Goal: Task Accomplishment & Management: Complete application form

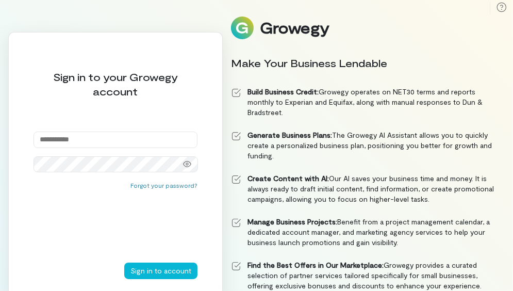
click at [186, 140] on input "email" at bounding box center [116, 139] width 164 height 16
type input "**********"
click at [188, 164] on icon at bounding box center [187, 164] width 8 height 6
click at [171, 270] on button "Sign in to account" at bounding box center [160, 270] width 73 height 16
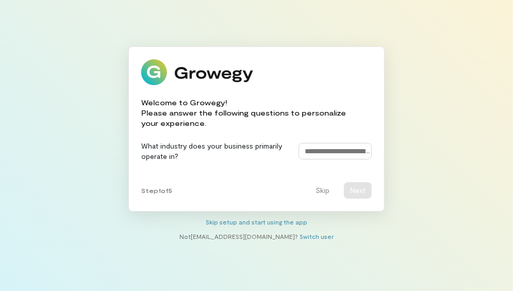
click at [326, 153] on input at bounding box center [334, 151] width 73 height 16
type input "**********"
click at [311, 193] on button "Skip" at bounding box center [322, 190] width 26 height 16
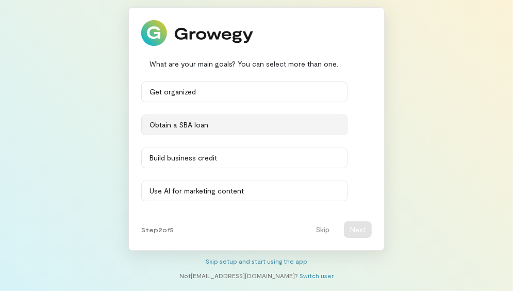
click at [223, 123] on div "Obtain a SBA loan" at bounding box center [245, 125] width 190 height 10
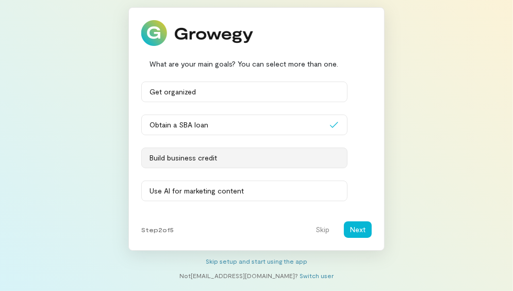
click at [284, 155] on div "Build business credit" at bounding box center [245, 158] width 190 height 10
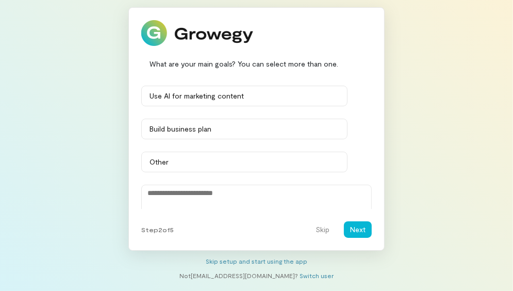
scroll to position [95, 0]
click at [255, 130] on div "Build business plan" at bounding box center [245, 128] width 190 height 10
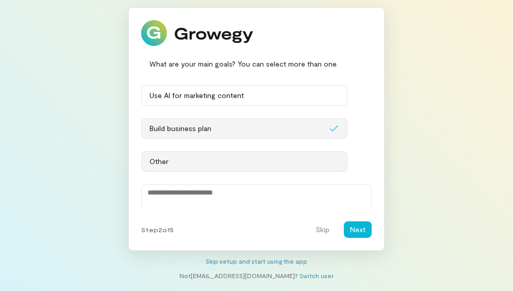
scroll to position [127, 0]
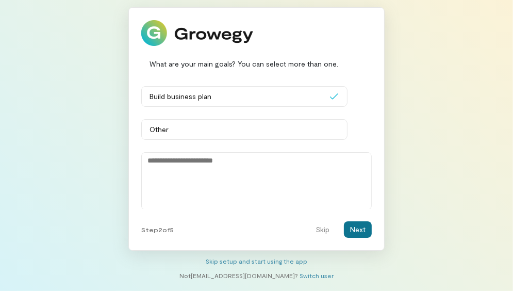
click at [354, 228] on button "Next" at bounding box center [358, 229] width 28 height 16
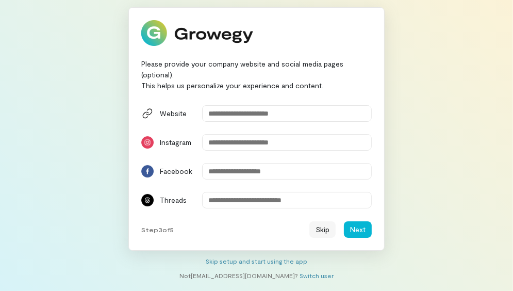
click at [321, 229] on button "Skip" at bounding box center [322, 229] width 26 height 16
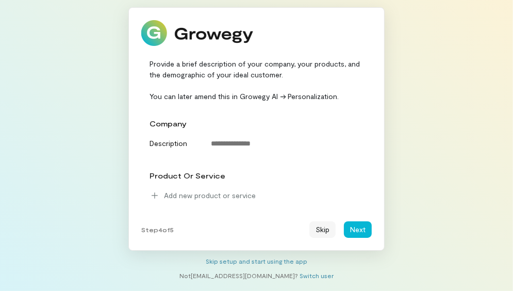
click at [326, 227] on button "Skip" at bounding box center [322, 229] width 26 height 16
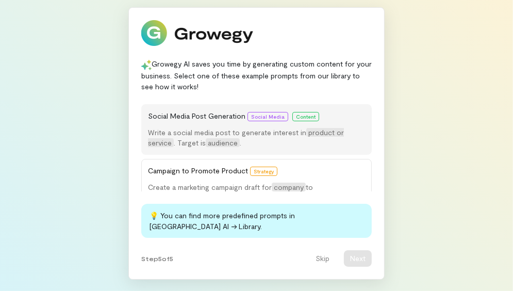
scroll to position [134, 0]
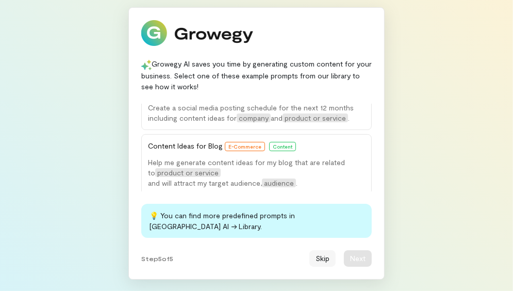
click at [319, 255] on button "Skip" at bounding box center [322, 258] width 26 height 16
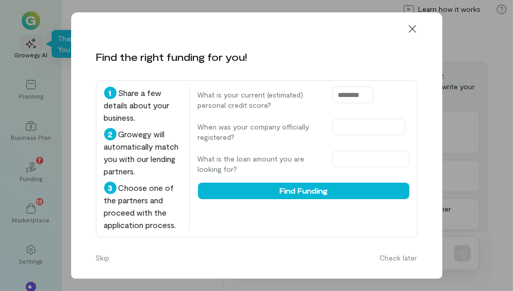
scroll to position [19, 0]
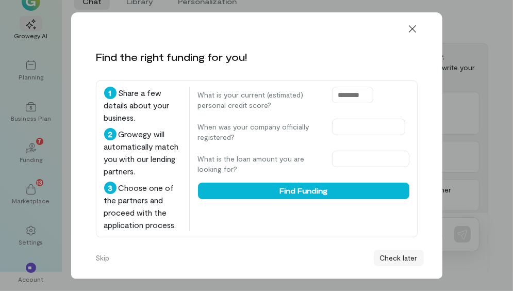
click at [383, 266] on button "Check later" at bounding box center [399, 258] width 50 height 16
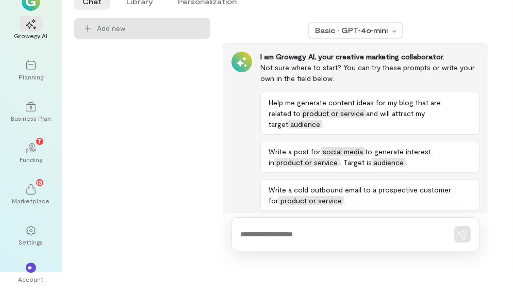
scroll to position [0, 0]
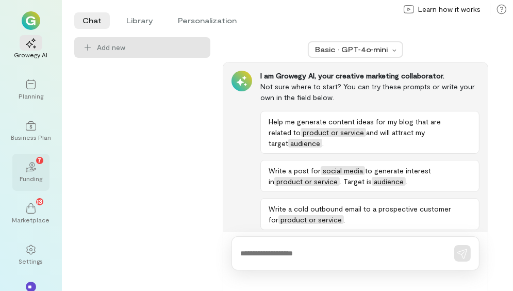
click at [31, 171] on icon "02" at bounding box center [31, 167] width 10 height 10
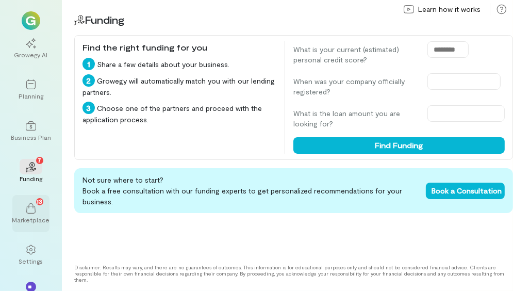
click at [41, 210] on div "13" at bounding box center [31, 207] width 23 height 15
